Goal: Check status: Check status

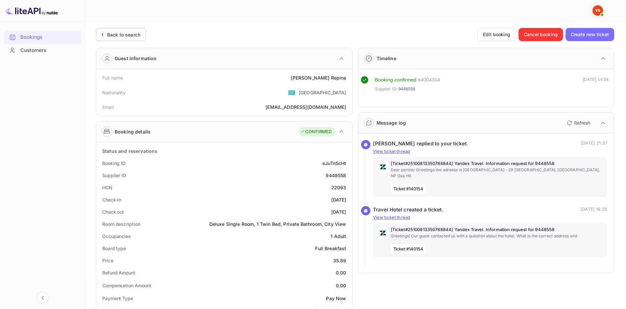
click at [134, 33] on div "Back to search" at bounding box center [123, 34] width 33 height 7
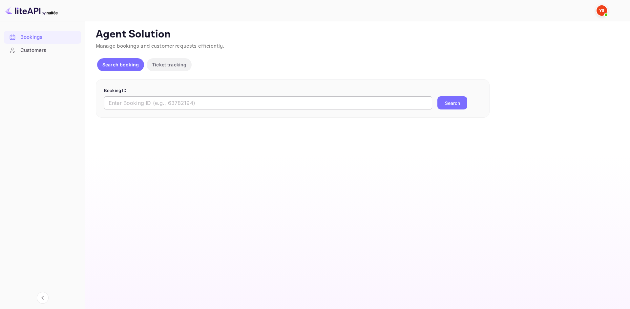
click at [184, 100] on input "text" at bounding box center [268, 102] width 328 height 13
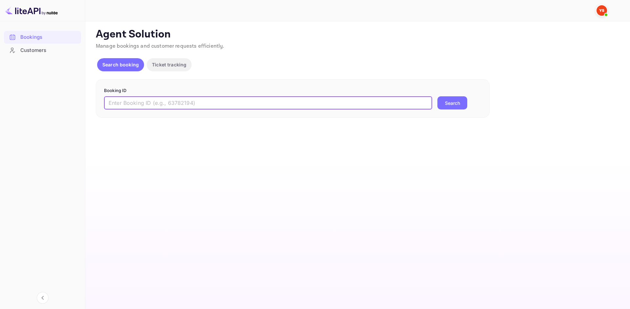
paste input "9754959"
type input "9754959"
click at [442, 103] on button "Search" at bounding box center [453, 102] width 30 height 13
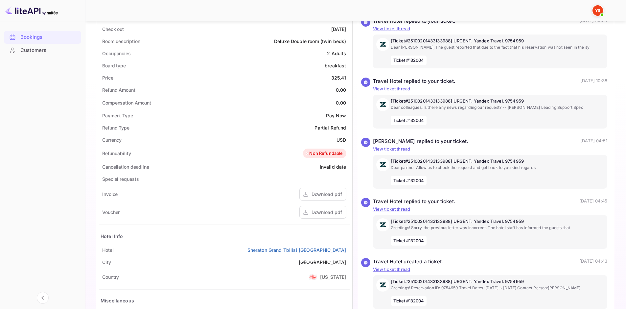
scroll to position [197, 0]
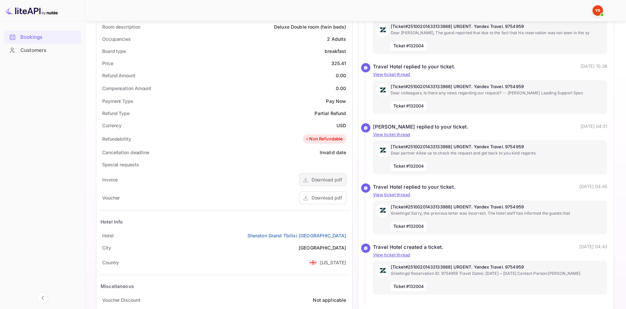
click at [329, 177] on div "Download pdf" at bounding box center [326, 179] width 31 height 7
click at [332, 194] on div "Download pdf" at bounding box center [322, 197] width 47 height 13
